Goal: Task Accomplishment & Management: Use online tool/utility

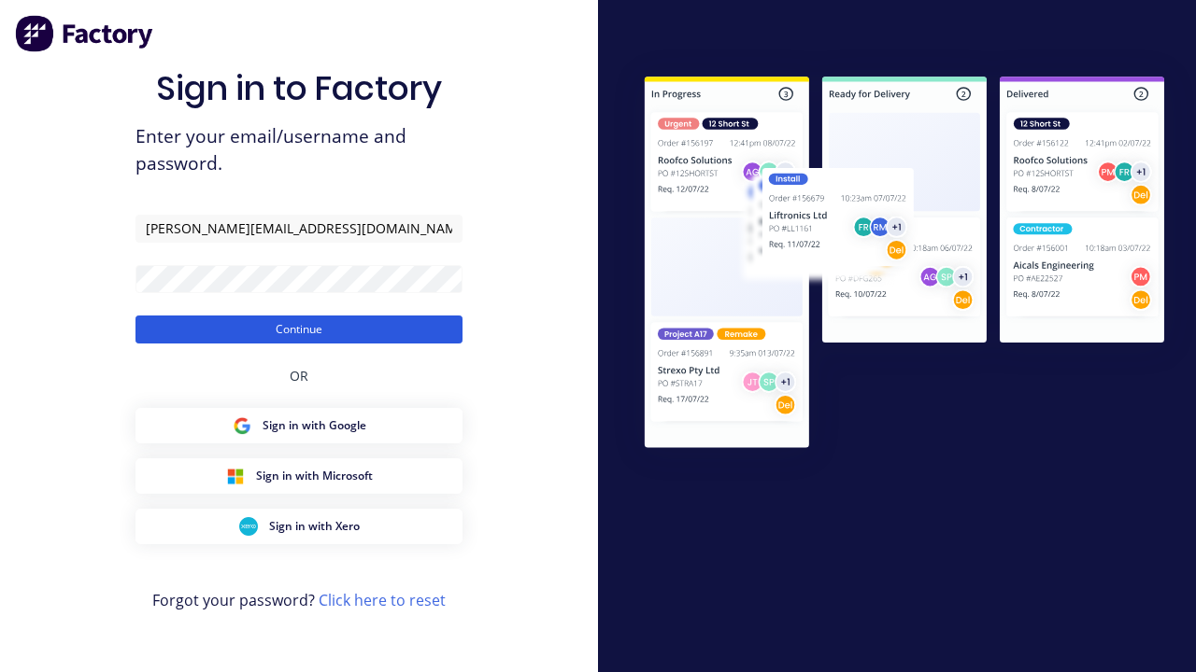
click at [299, 329] on button "Continue" at bounding box center [298, 330] width 327 height 28
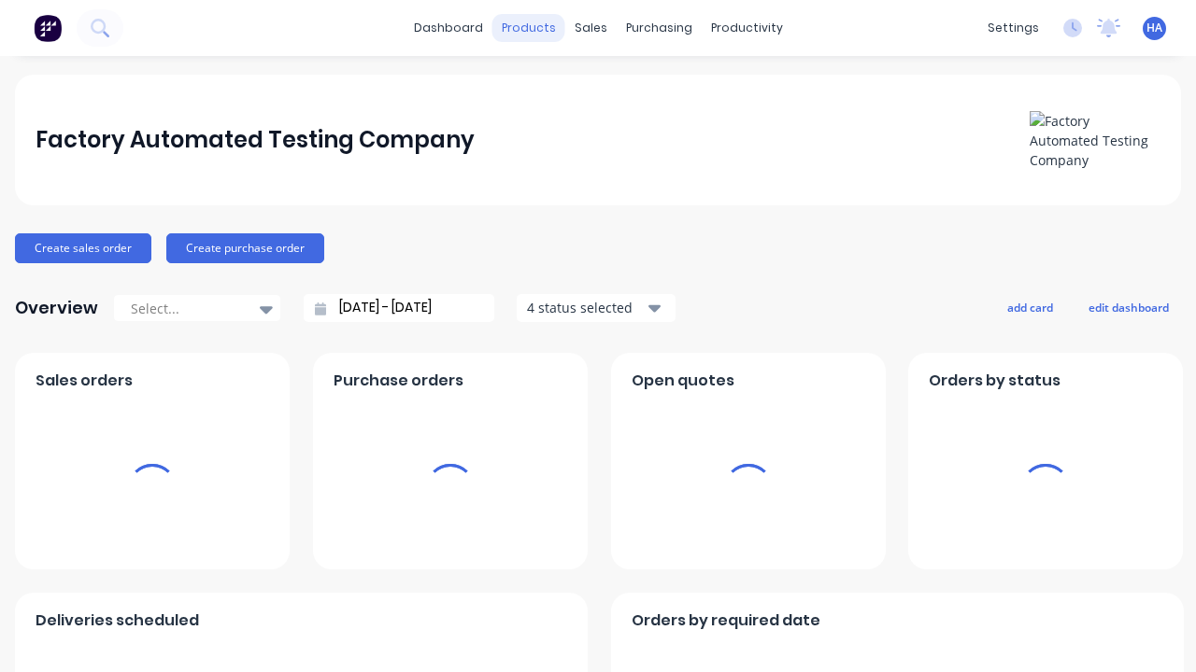
click at [531, 28] on div "products" at bounding box center [528, 28] width 73 height 28
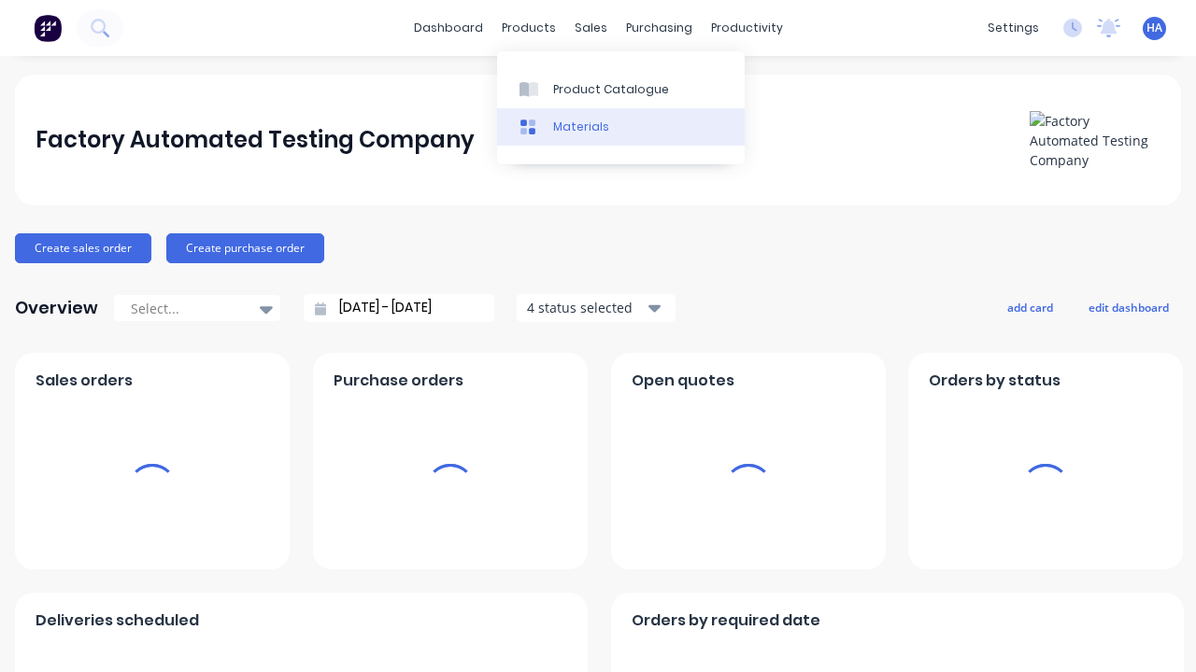
click at [620, 126] on link "Materials" at bounding box center [621, 126] width 248 height 37
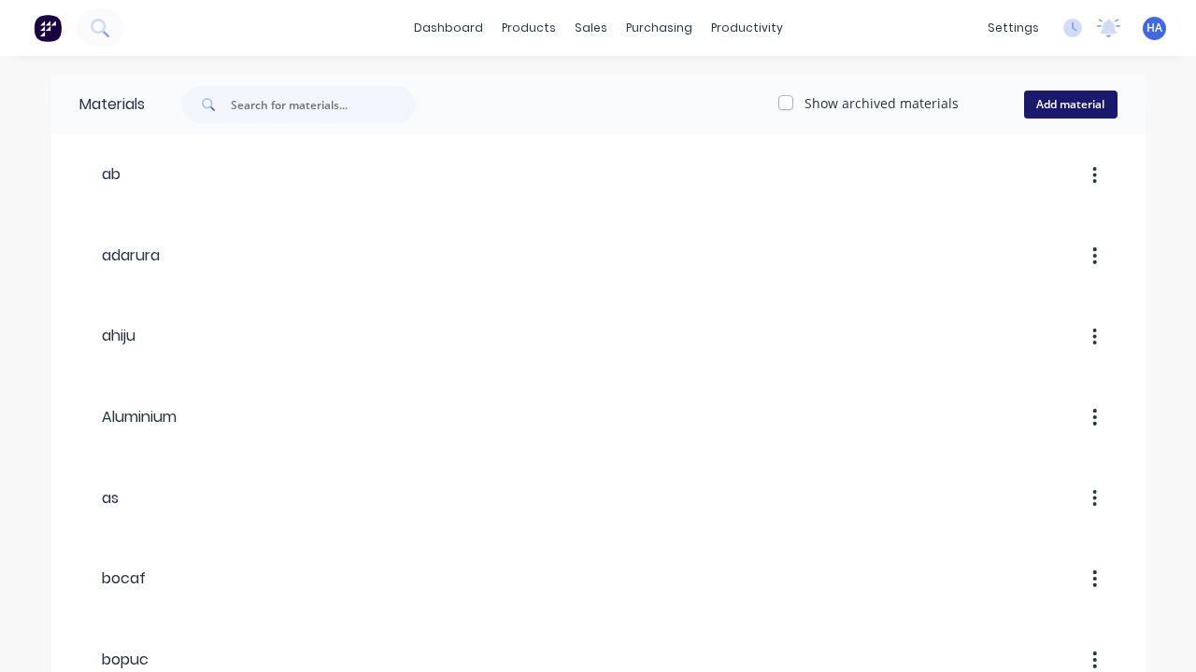
click at [1069, 105] on button "Add material" at bounding box center [1070, 105] width 93 height 28
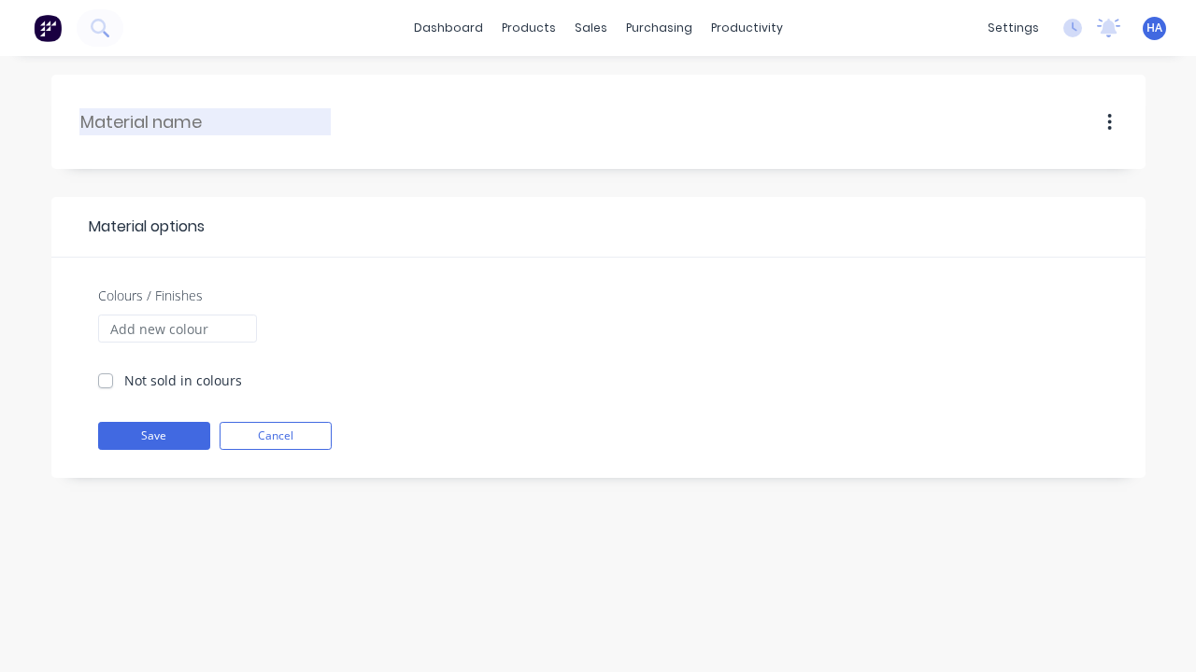
click at [205, 121] on input "text" at bounding box center [205, 121] width 251 height 25
type input "ve"
click at [177, 329] on input "Colours / Finishes" at bounding box center [177, 329] width 159 height 28
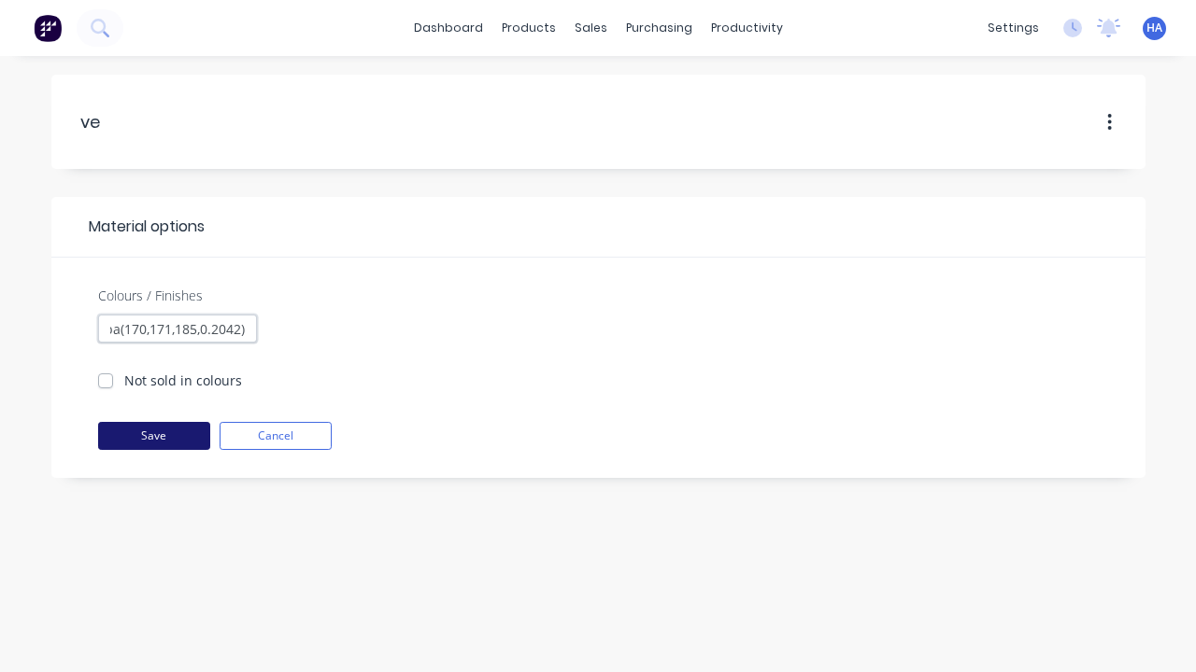
type input "rgba(170,171,185,0.2042)"
click at [153, 436] on button "Save" at bounding box center [154, 436] width 112 height 28
checkbox input "true"
